Goal: Task Accomplishment & Management: Use online tool/utility

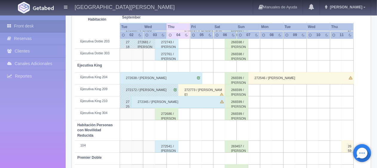
scroll to position [239, 0]
click at [169, 115] on div "272686 / [PERSON_NAME]" at bounding box center [167, 114] width 24 height 12
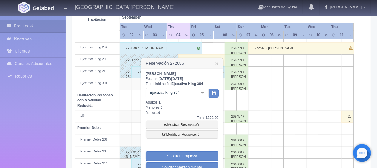
scroll to position [298, 0]
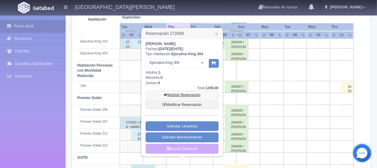
click at [188, 95] on link "Mostrar Reservación" at bounding box center [182, 95] width 73 height 8
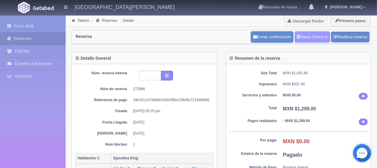
click at [312, 38] on link "Hacer Check-In" at bounding box center [312, 36] width 36 height 11
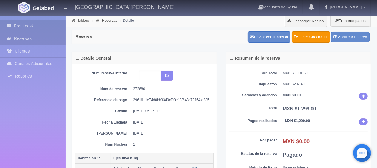
click at [35, 21] on link "Front desk" at bounding box center [33, 26] width 66 height 12
